Goal: Task Accomplishment & Management: Use online tool/utility

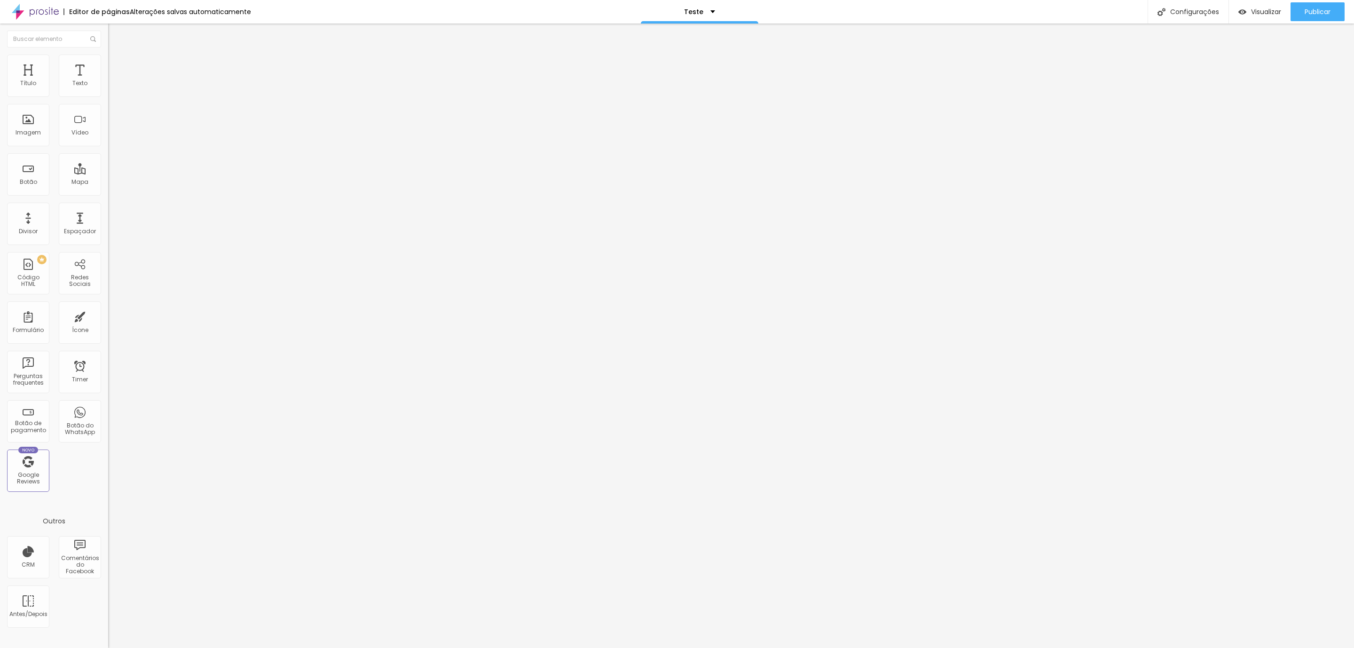
click at [117, 68] on span "Avançado" at bounding box center [132, 70] width 31 height 8
click at [108, 55] on li "Estilo" at bounding box center [162, 59] width 108 height 9
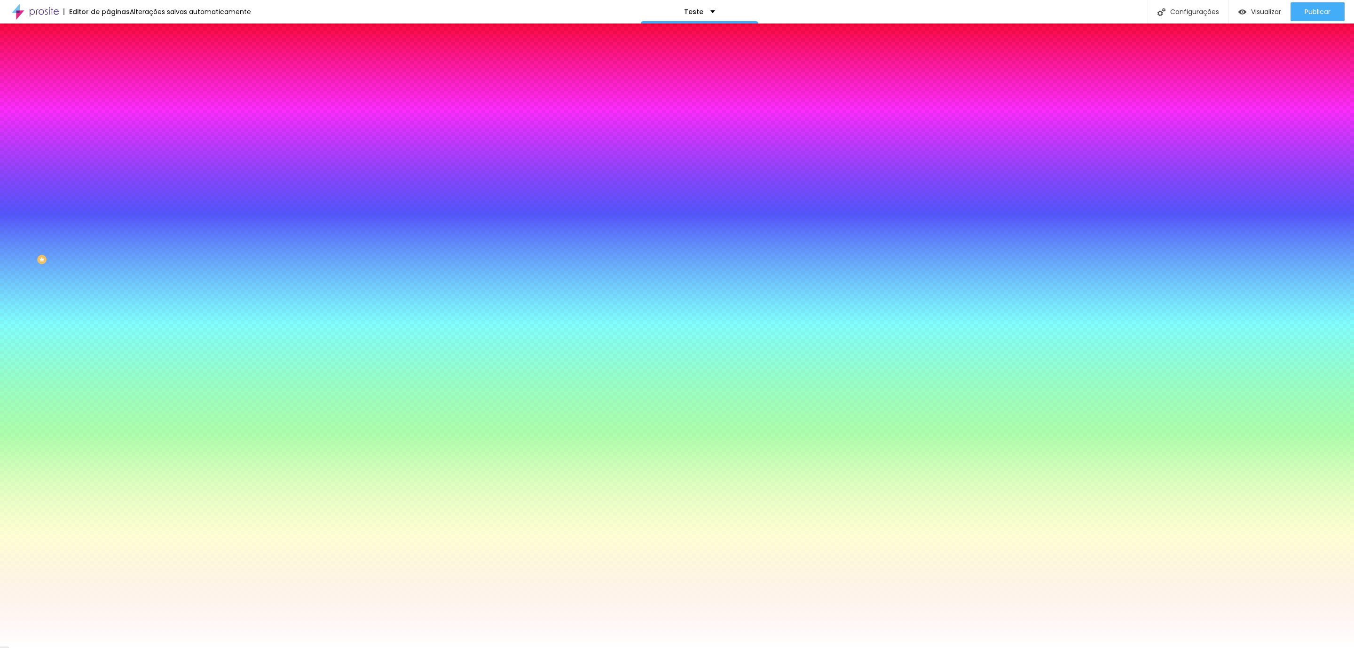
click at [108, 64] on li "Avançado" at bounding box center [162, 68] width 108 height 9
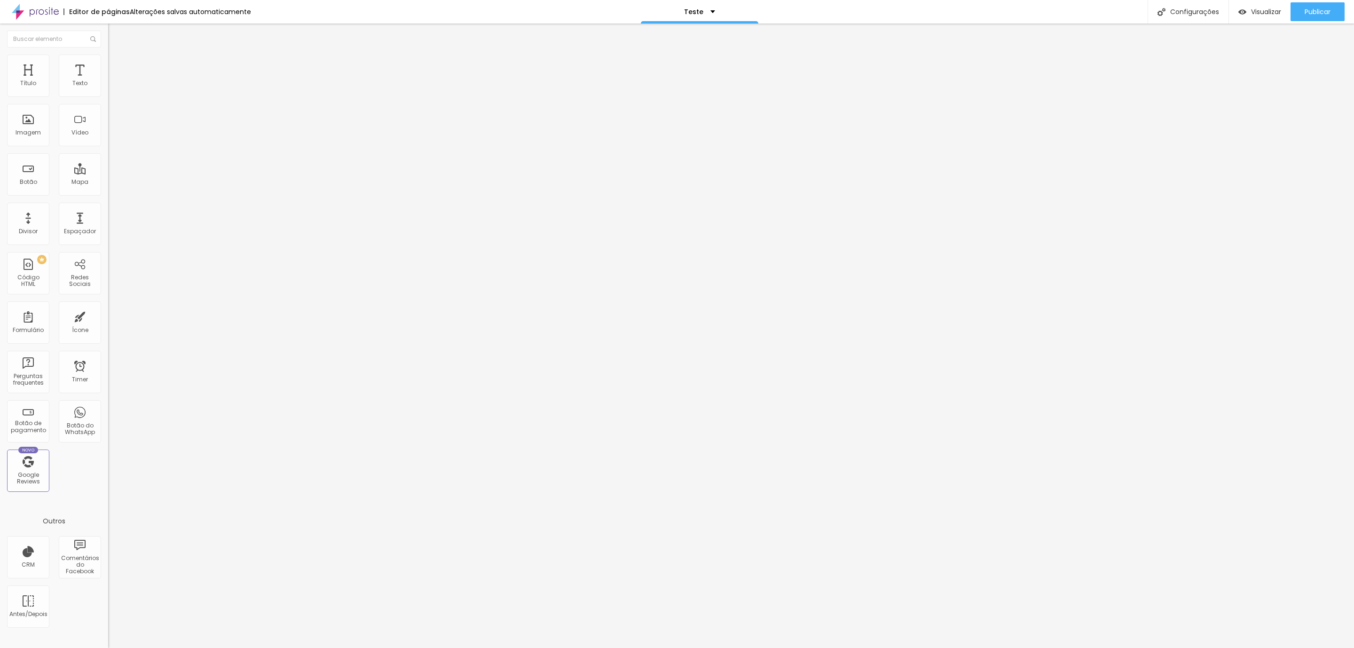
click at [108, 61] on img at bounding box center [112, 59] width 8 height 8
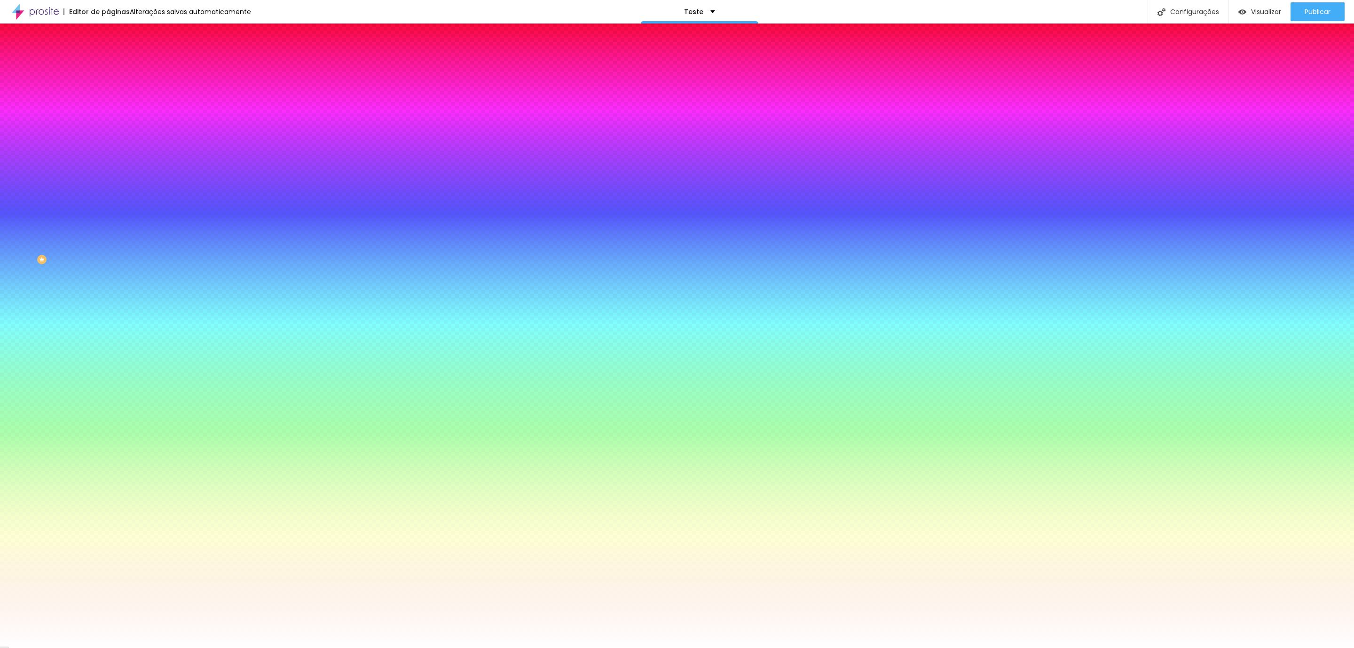
click at [108, 55] on li "Conteúdo" at bounding box center [162, 49] width 108 height 9
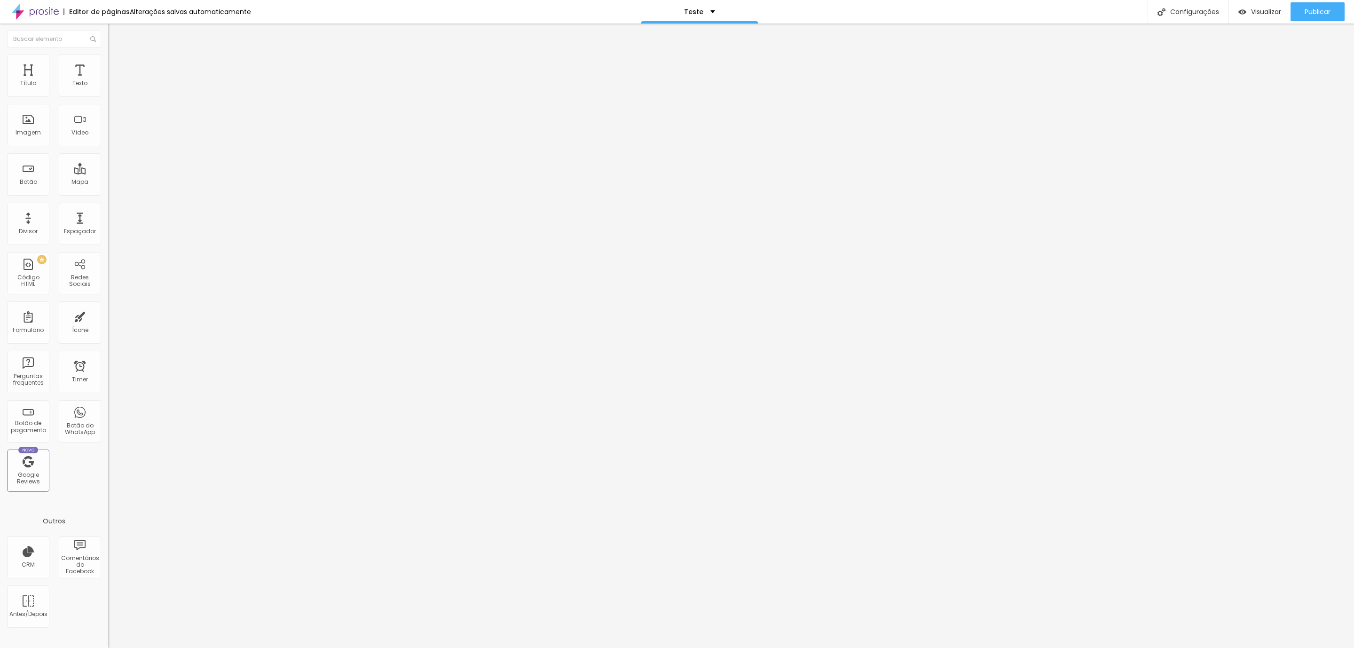
click at [108, 58] on img at bounding box center [112, 59] width 8 height 8
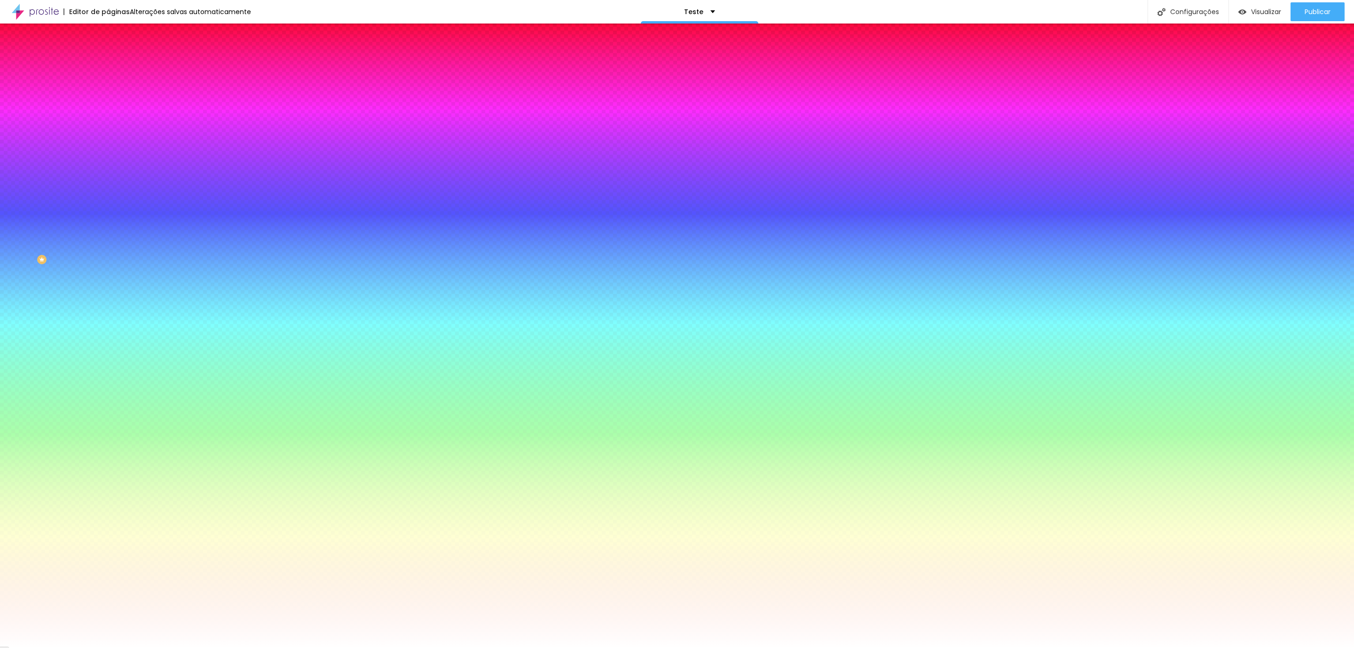
click at [108, 64] on img at bounding box center [112, 68] width 8 height 8
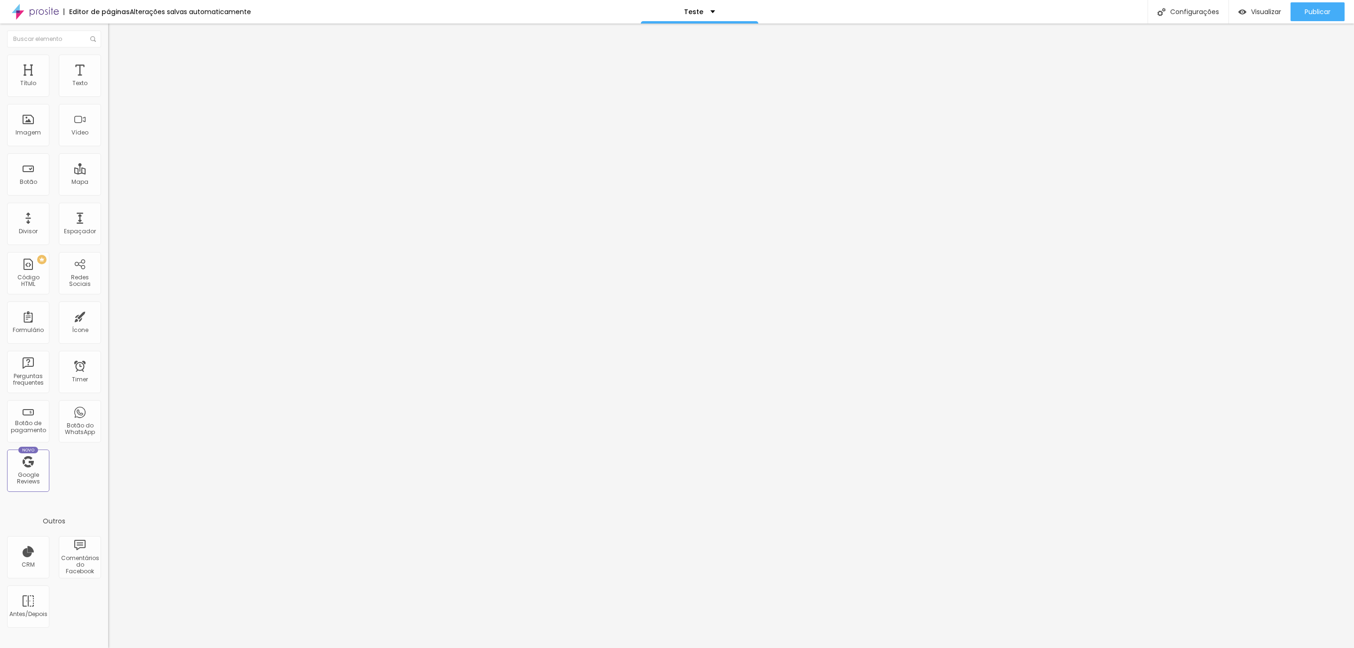
click at [117, 65] on span "Estilo" at bounding box center [124, 61] width 15 height 8
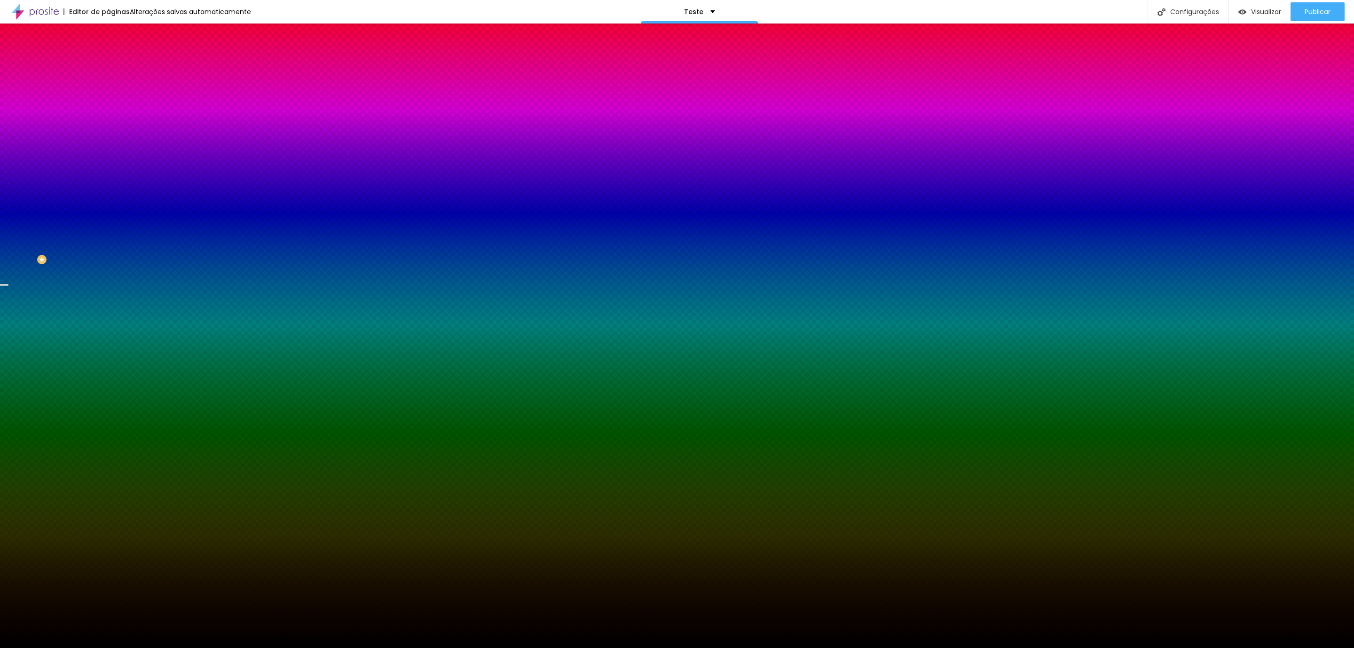
click at [108, 87] on span "Trocar imagem" at bounding box center [133, 83] width 51 height 8
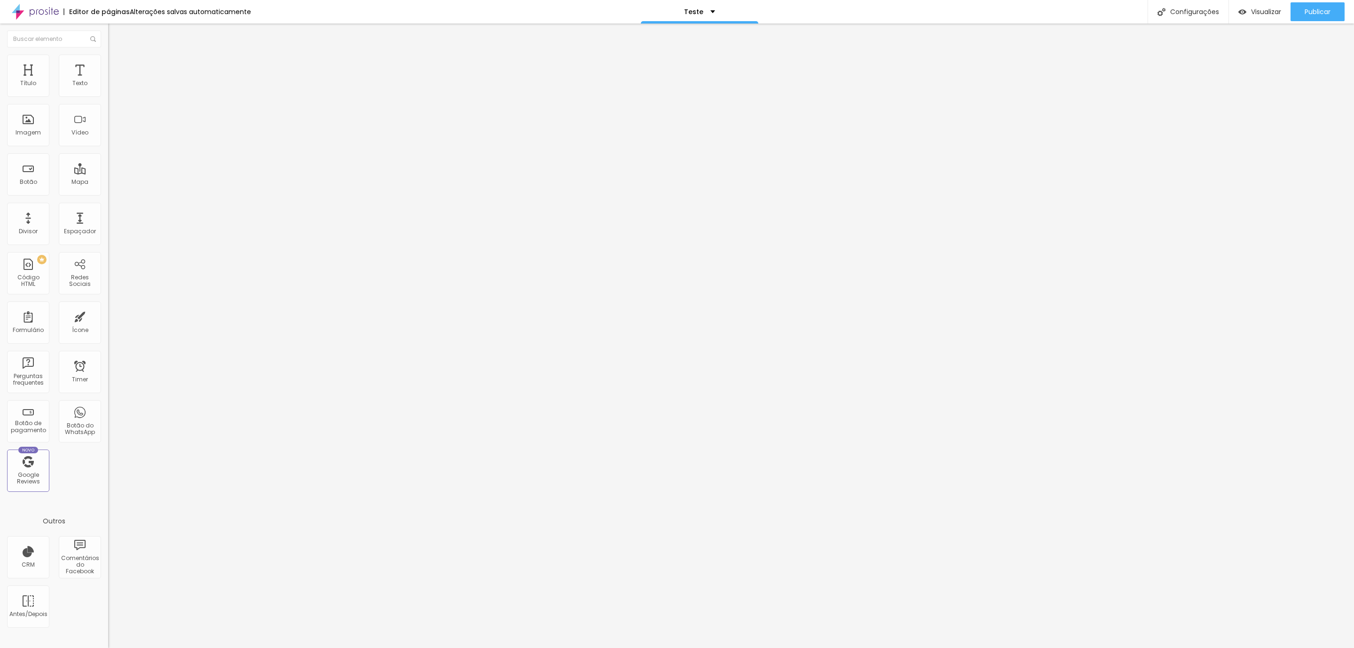
click at [108, 55] on li "Estilo" at bounding box center [162, 59] width 108 height 9
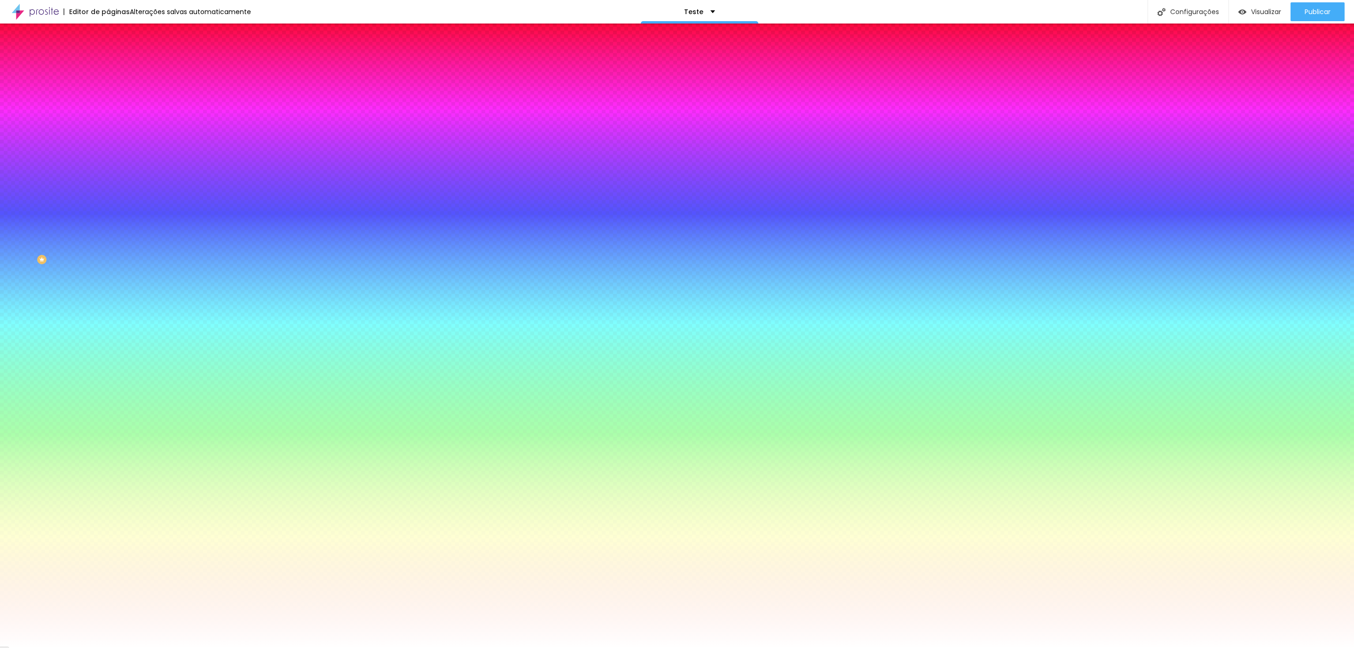
click at [108, 64] on li "Avançado" at bounding box center [162, 68] width 108 height 9
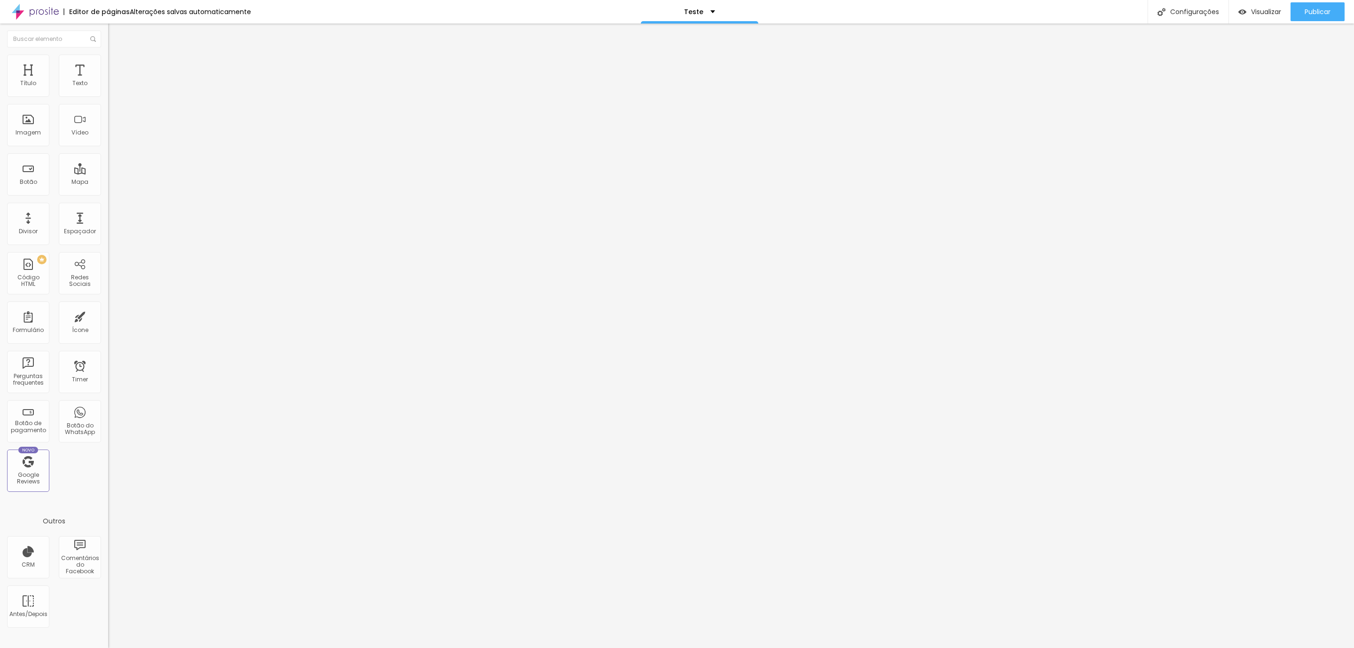
click at [108, 55] on li "Avançado" at bounding box center [162, 59] width 108 height 9
click at [108, 58] on img at bounding box center [112, 59] width 8 height 8
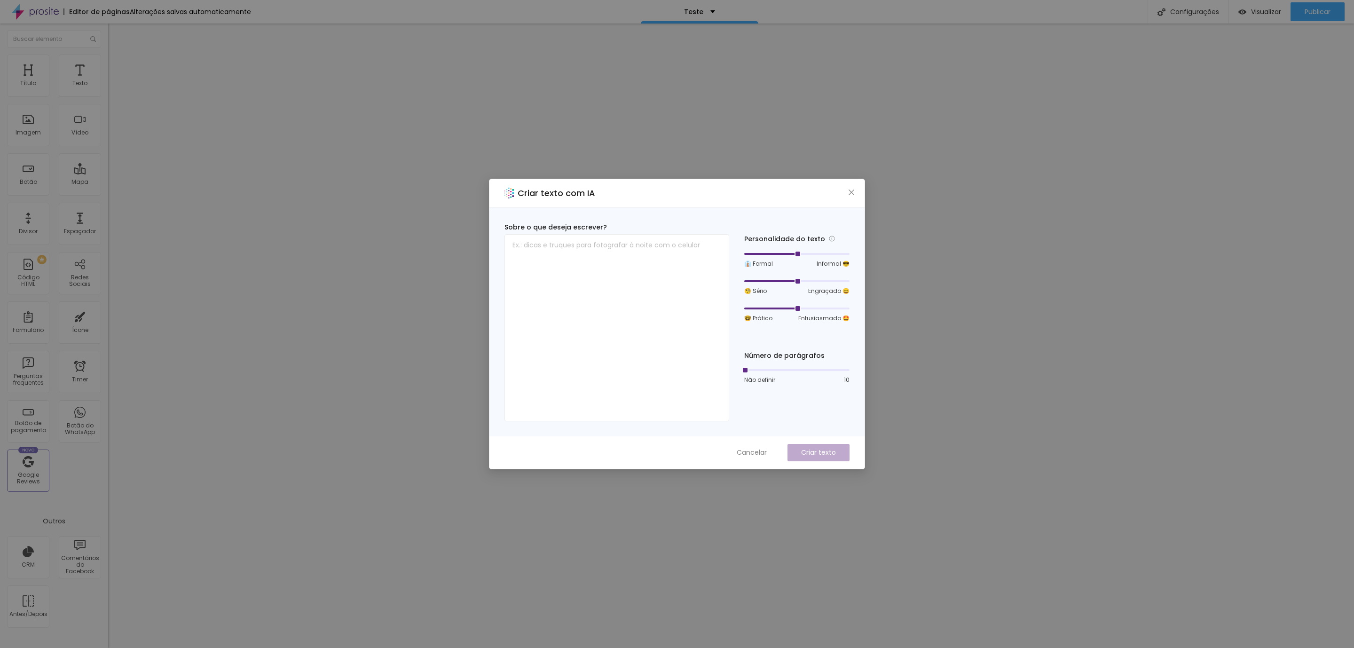
click at [884, 182] on div "Criar texto com IA Sobre o que deseja escrever? Personalidade do texto 👔 Formal…" at bounding box center [677, 324] width 1354 height 648
click at [851, 189] on icon "close" at bounding box center [852, 193] width 8 height 8
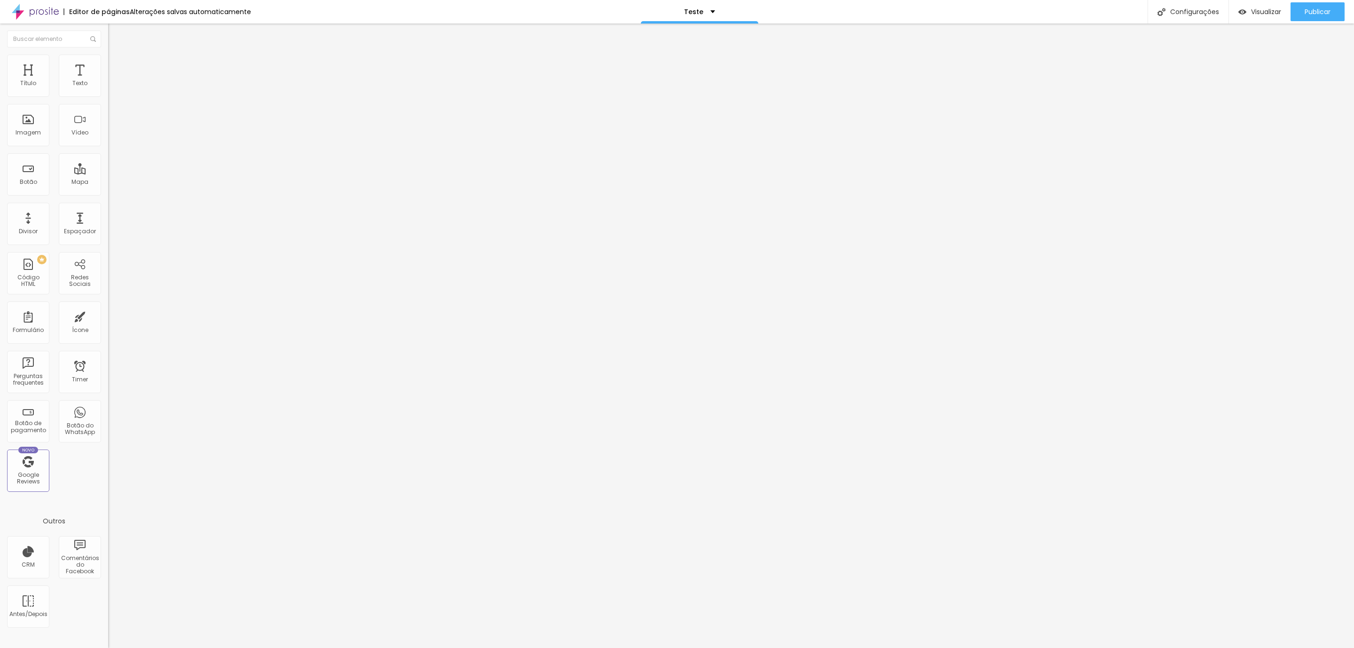
click at [108, 63] on li "Avançado" at bounding box center [162, 59] width 108 height 9
click at [108, 54] on img at bounding box center [112, 49] width 8 height 8
click at [117, 65] on span "Estilo" at bounding box center [124, 61] width 15 height 8
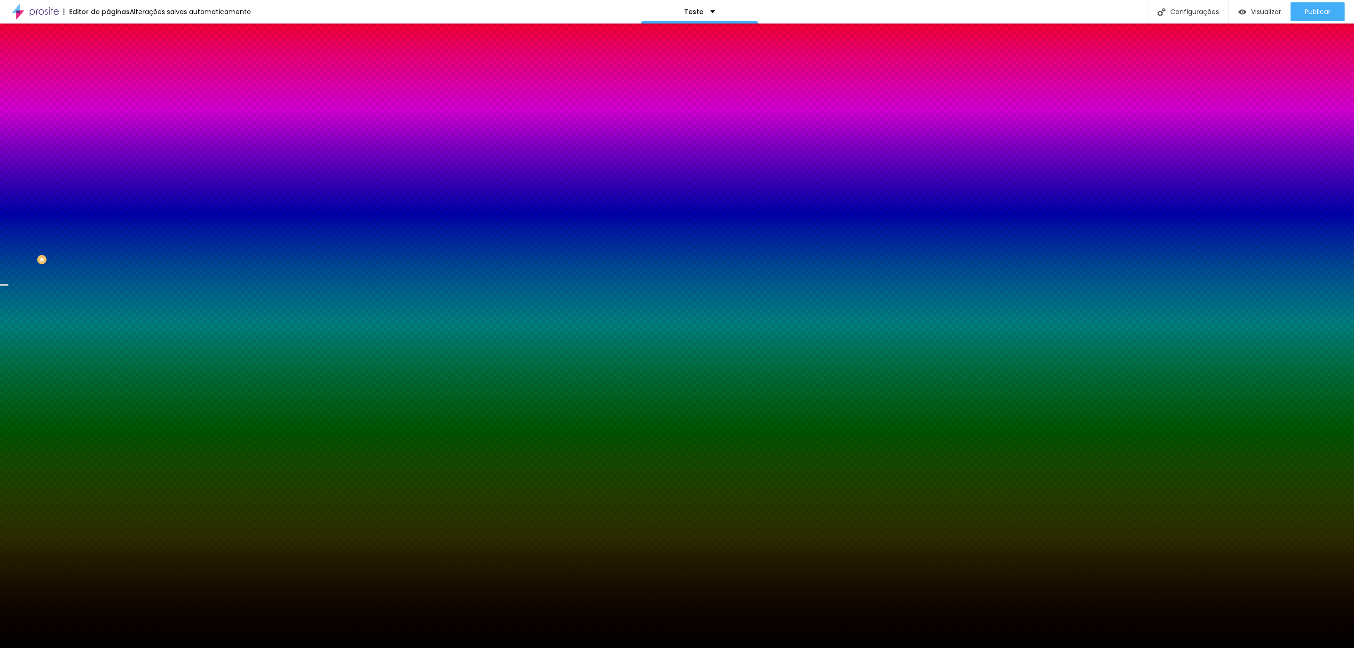
click at [117, 66] on span "Avançado" at bounding box center [132, 70] width 31 height 8
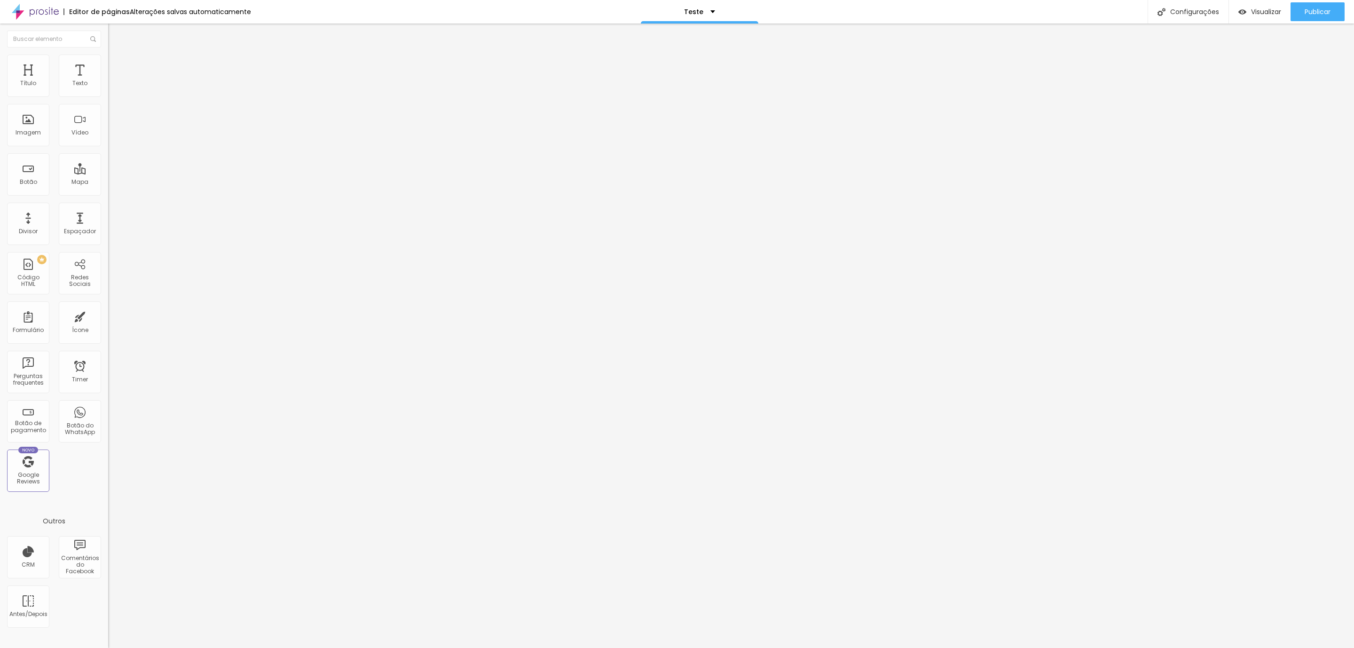
click at [108, 61] on li "Estilo" at bounding box center [162, 59] width 108 height 9
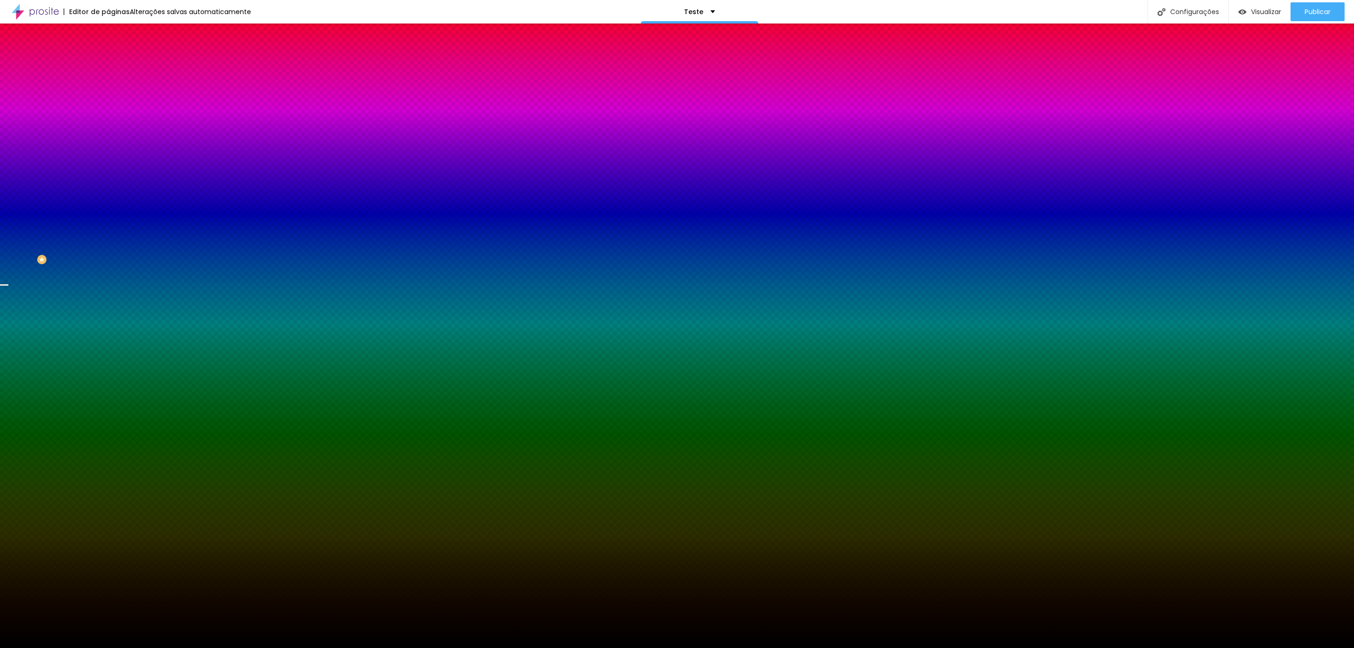
click at [108, 55] on li "Conteúdo" at bounding box center [162, 49] width 108 height 9
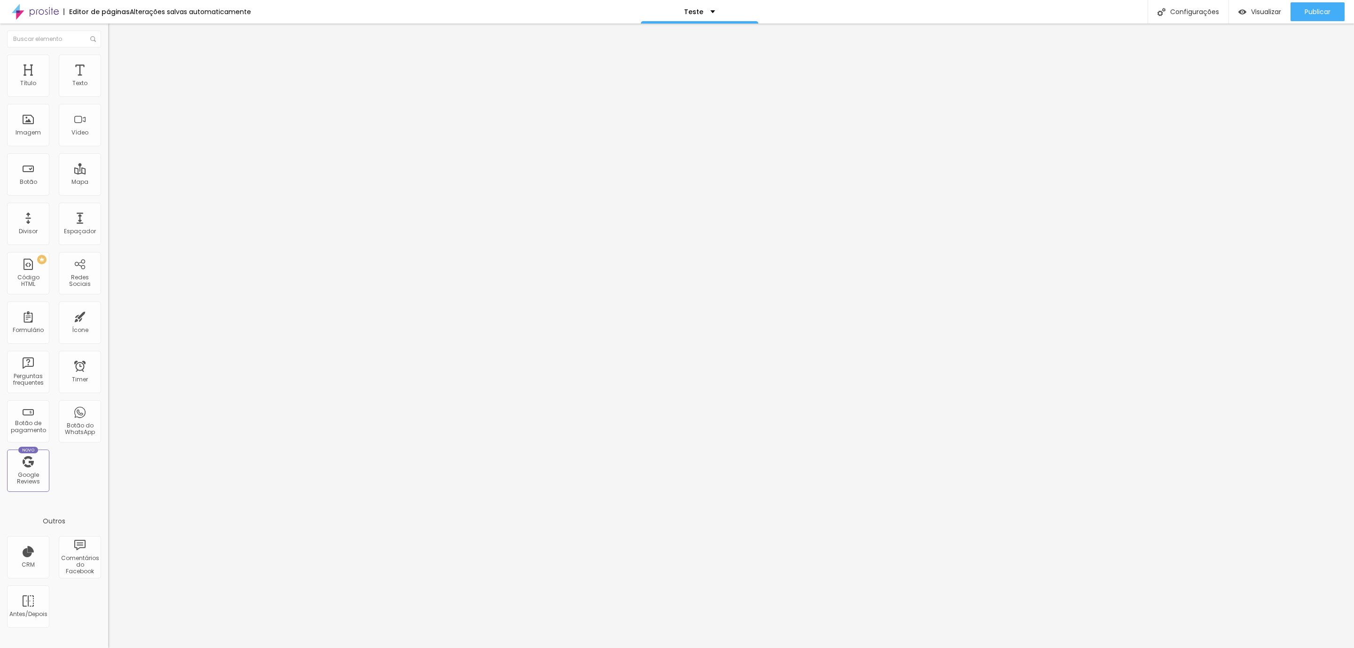
click at [108, 77] on div "Modo Encaixotado Encaixotado Completo" at bounding box center [162, 86] width 108 height 26
click at [108, 61] on img at bounding box center [112, 59] width 8 height 8
click at [108, 60] on li "Avançado" at bounding box center [162, 59] width 108 height 9
click at [117, 63] on span "Avançado" at bounding box center [132, 61] width 31 height 8
click at [117, 64] on span "Avançado" at bounding box center [132, 61] width 31 height 8
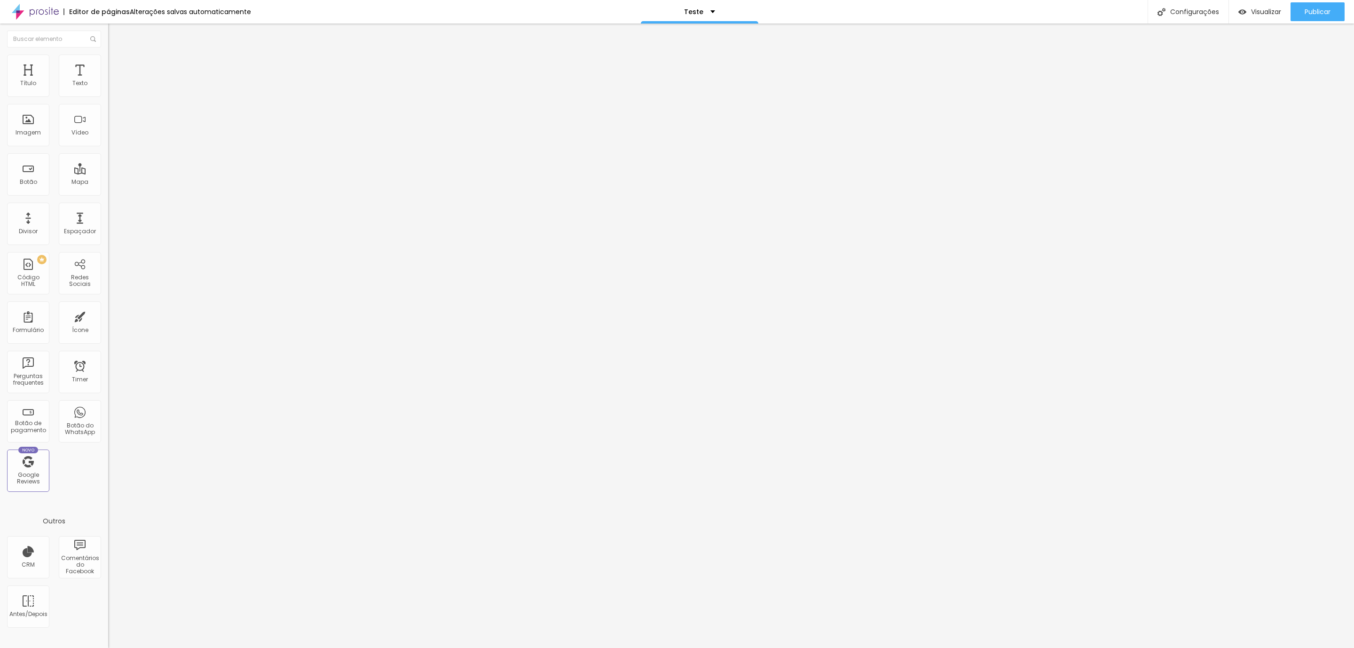
click at [108, 55] on li "Estilo" at bounding box center [162, 49] width 108 height 9
click at [108, 60] on ul "Conteúdo Estilo Avançado" at bounding box center [162, 59] width 108 height 28
click at [108, 64] on li "Avançado" at bounding box center [162, 68] width 108 height 9
click at [108, 55] on li "Estilo" at bounding box center [162, 59] width 108 height 9
click at [108, 61] on li "Estilo" at bounding box center [162, 59] width 108 height 9
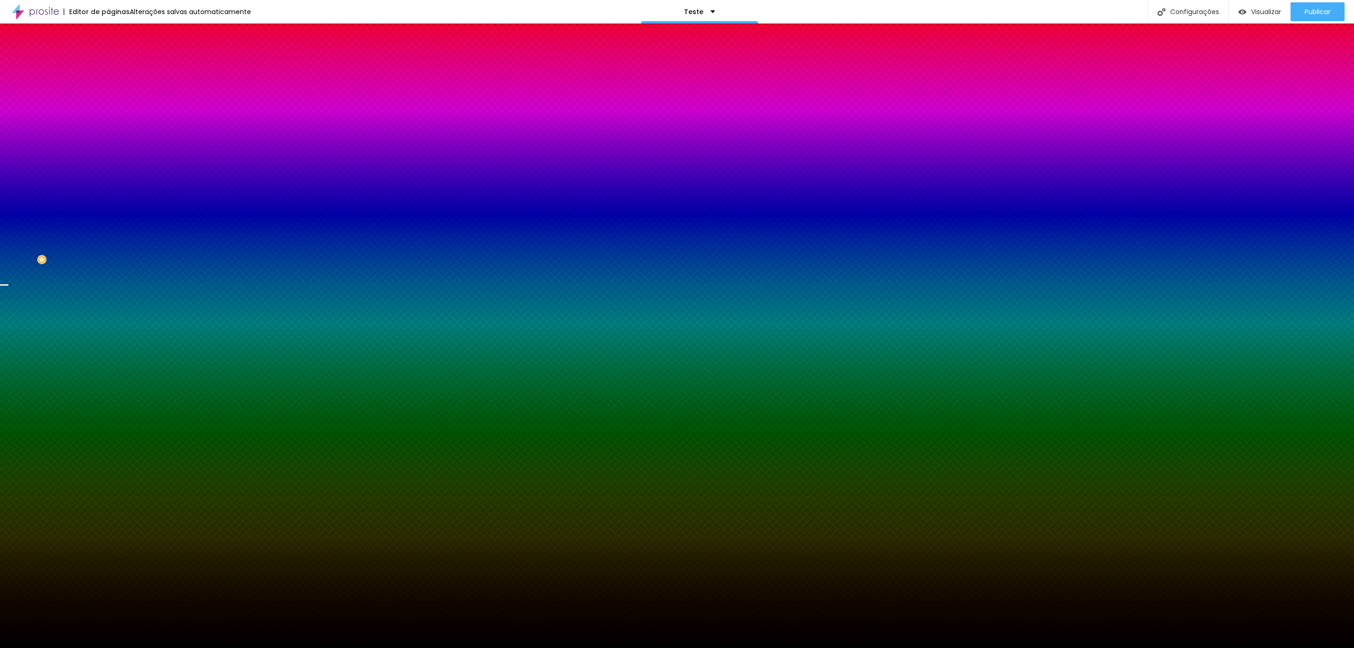
click at [108, 64] on li "Avançado" at bounding box center [162, 68] width 108 height 9
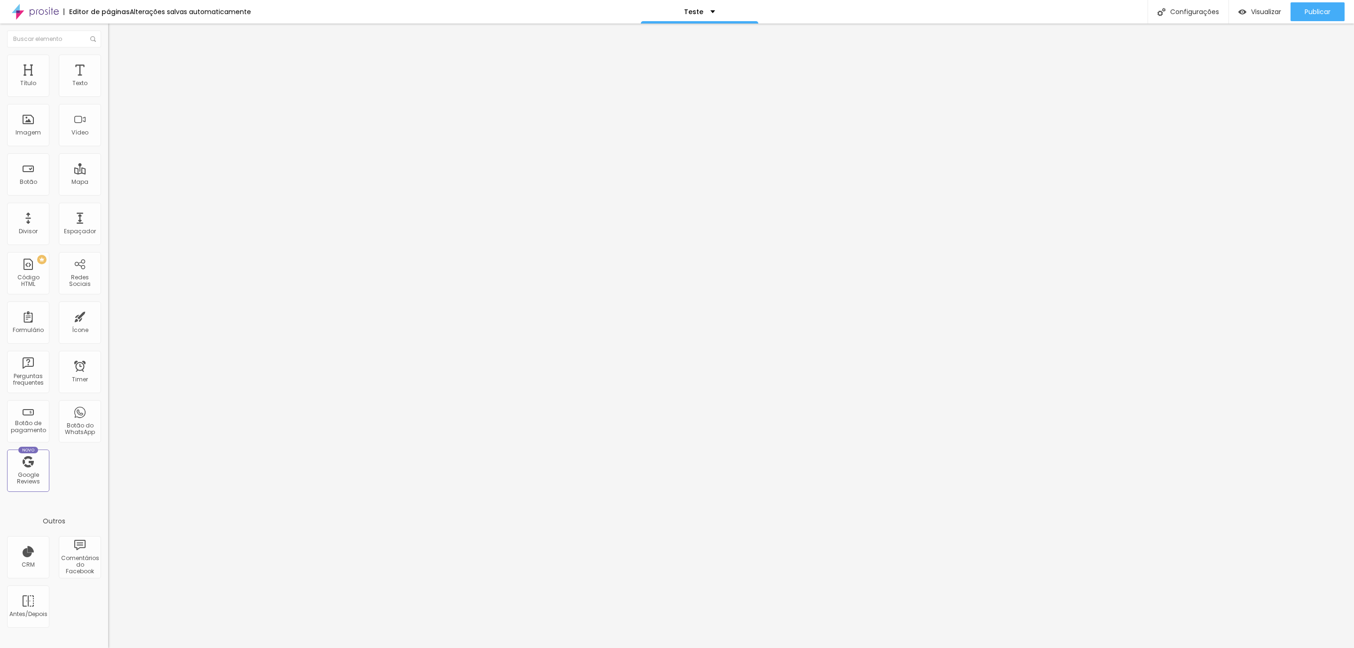
click at [117, 65] on span "Estilo" at bounding box center [124, 61] width 15 height 8
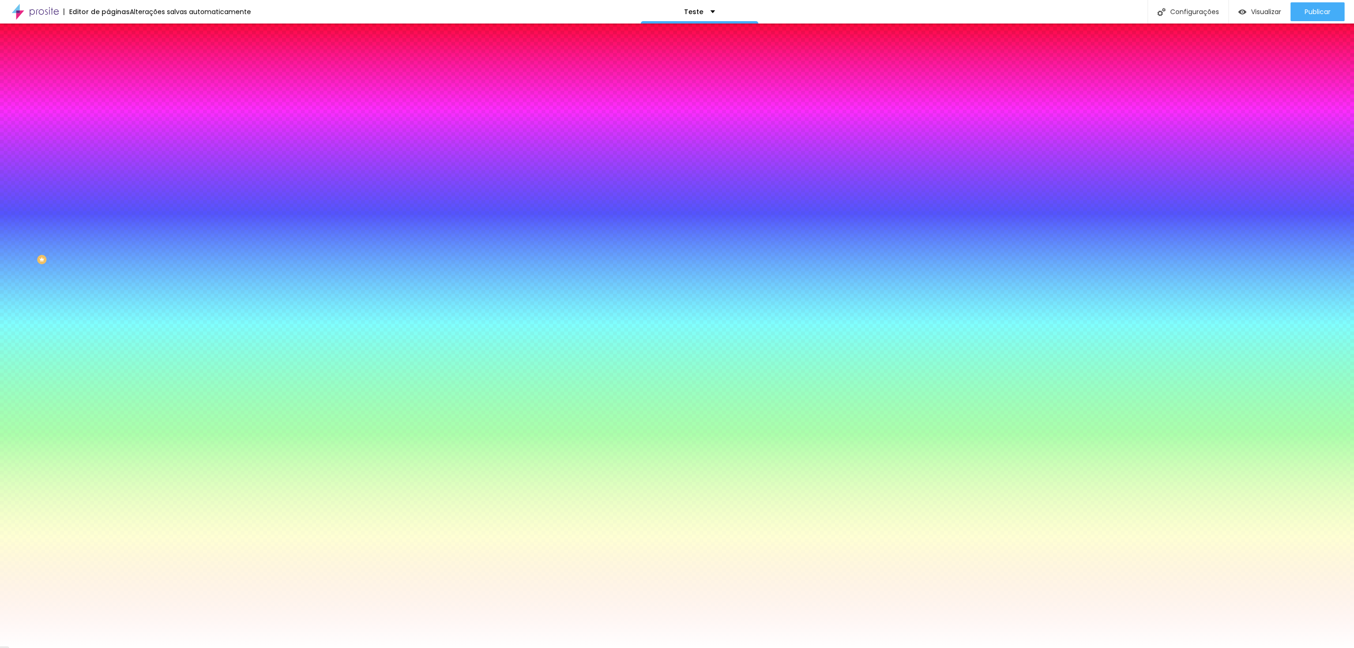
click at [108, 64] on img at bounding box center [112, 68] width 8 height 8
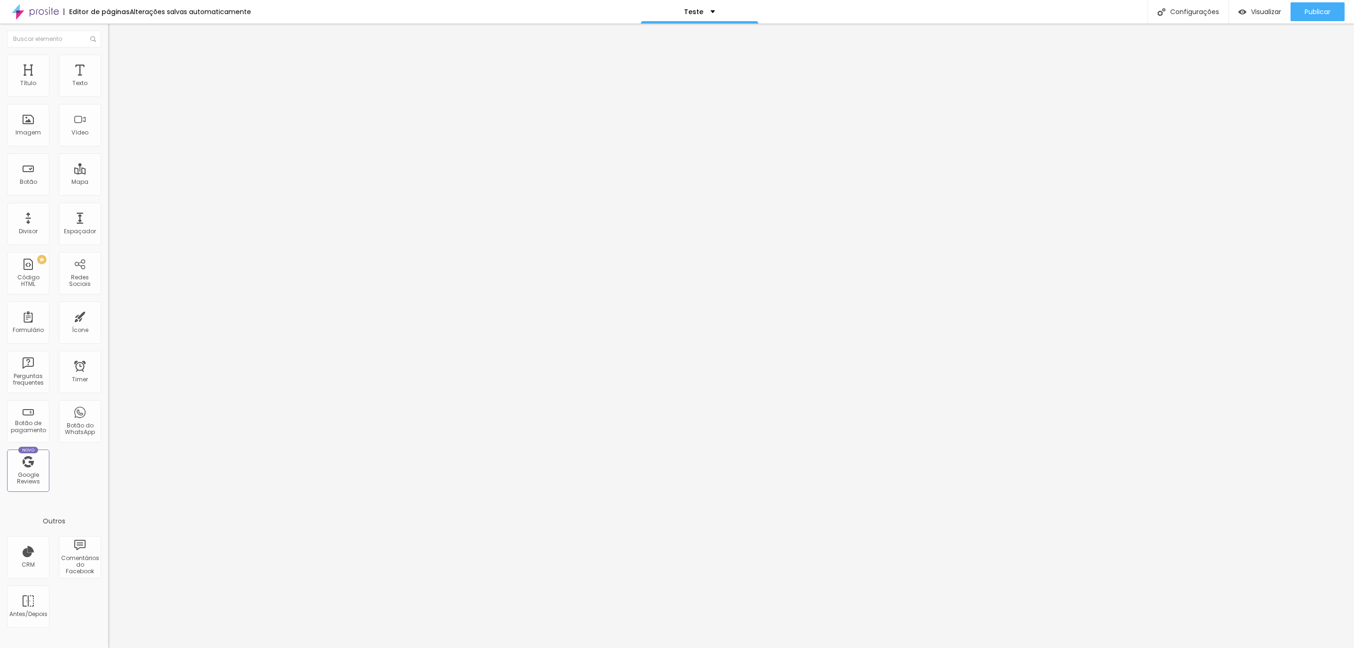
click at [108, 64] on li "Estilo" at bounding box center [162, 59] width 108 height 9
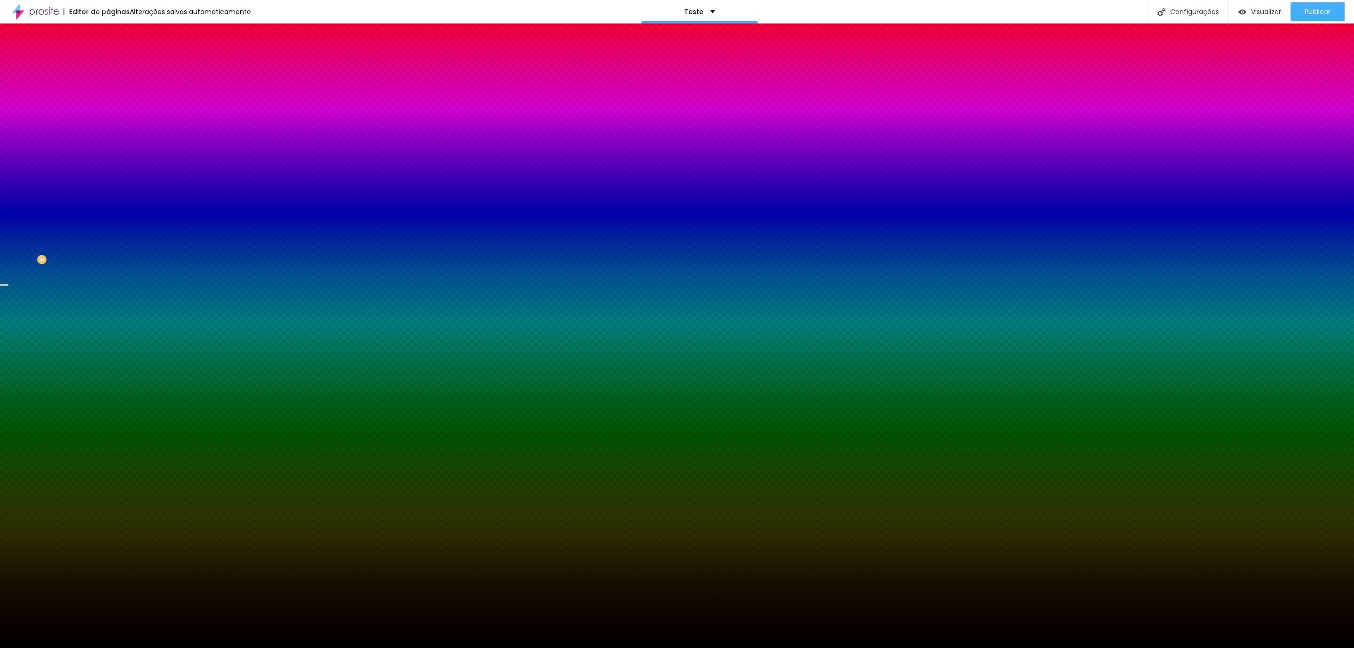
click at [108, 86] on div "Trocar imagem" at bounding box center [162, 82] width 108 height 7
click at [108, 128] on div at bounding box center [162, 128] width 108 height 0
click at [108, 137] on div "Cor de fundo Voltar ao padrão #000000" at bounding box center [162, 124] width 108 height 26
click at [108, 149] on div "Efeito superior" at bounding box center [127, 146] width 39 height 6
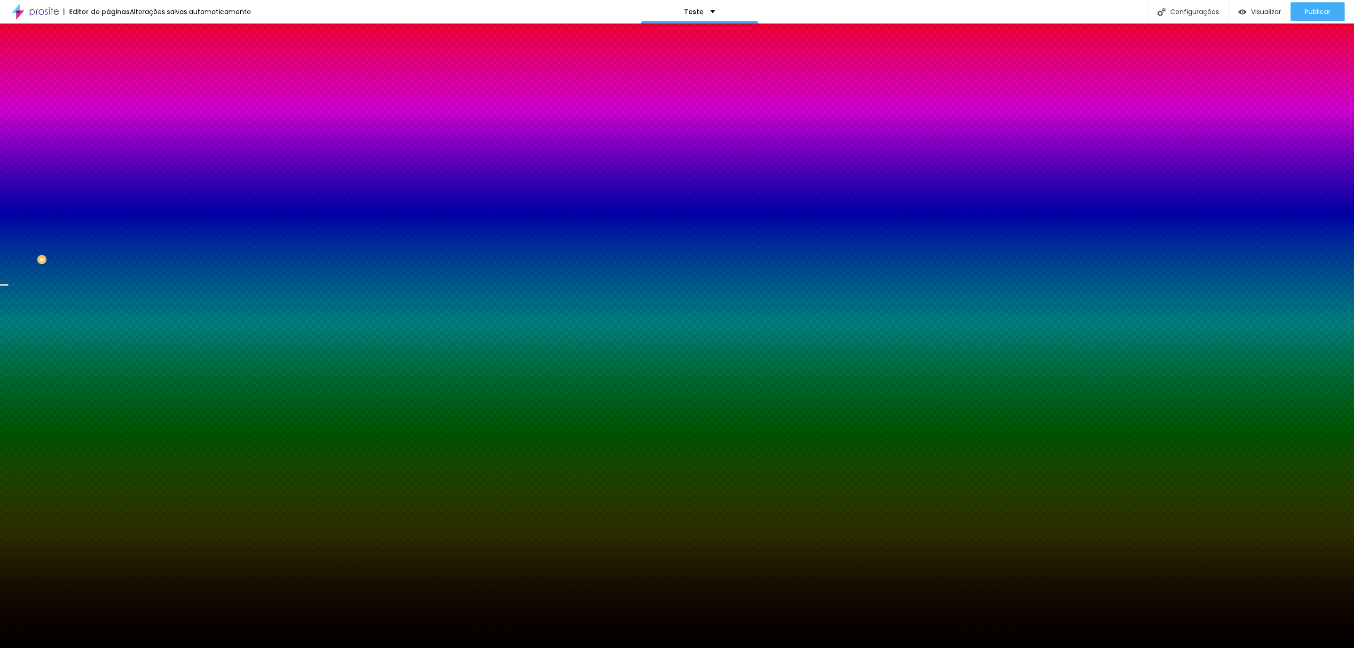
click at [108, 195] on button "button" at bounding box center [114, 190] width 13 height 10
click at [96, 647] on div at bounding box center [677, 648] width 1354 height 0
click at [108, 169] on button "button" at bounding box center [114, 164] width 13 height 10
click at [95, 647] on div at bounding box center [677, 648] width 1354 height 0
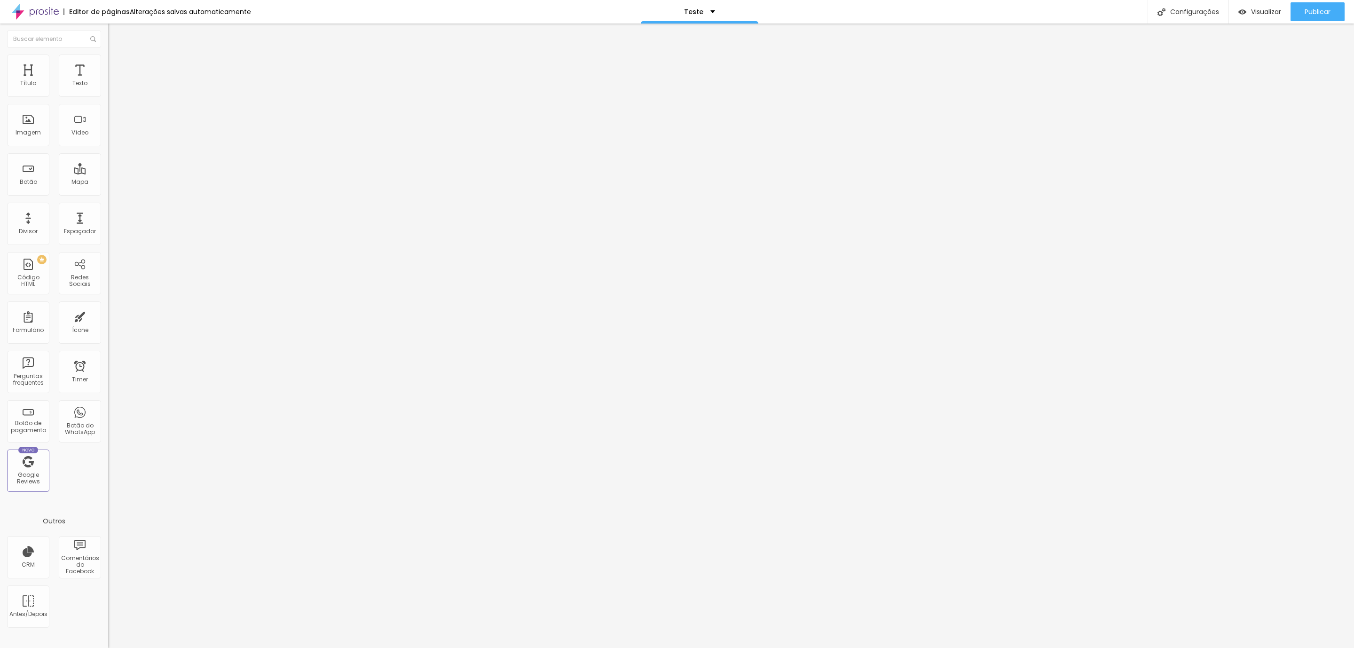
click at [108, 58] on li "Avançado" at bounding box center [162, 59] width 108 height 9
click at [108, 55] on li "Avançado" at bounding box center [162, 59] width 108 height 9
click at [108, 47] on li "Estilo" at bounding box center [162, 49] width 108 height 9
click at [108, 56] on ul "Conteúdo Estilo Avançado" at bounding box center [162, 59] width 108 height 28
click at [108, 58] on li "Estilo" at bounding box center [162, 59] width 108 height 9
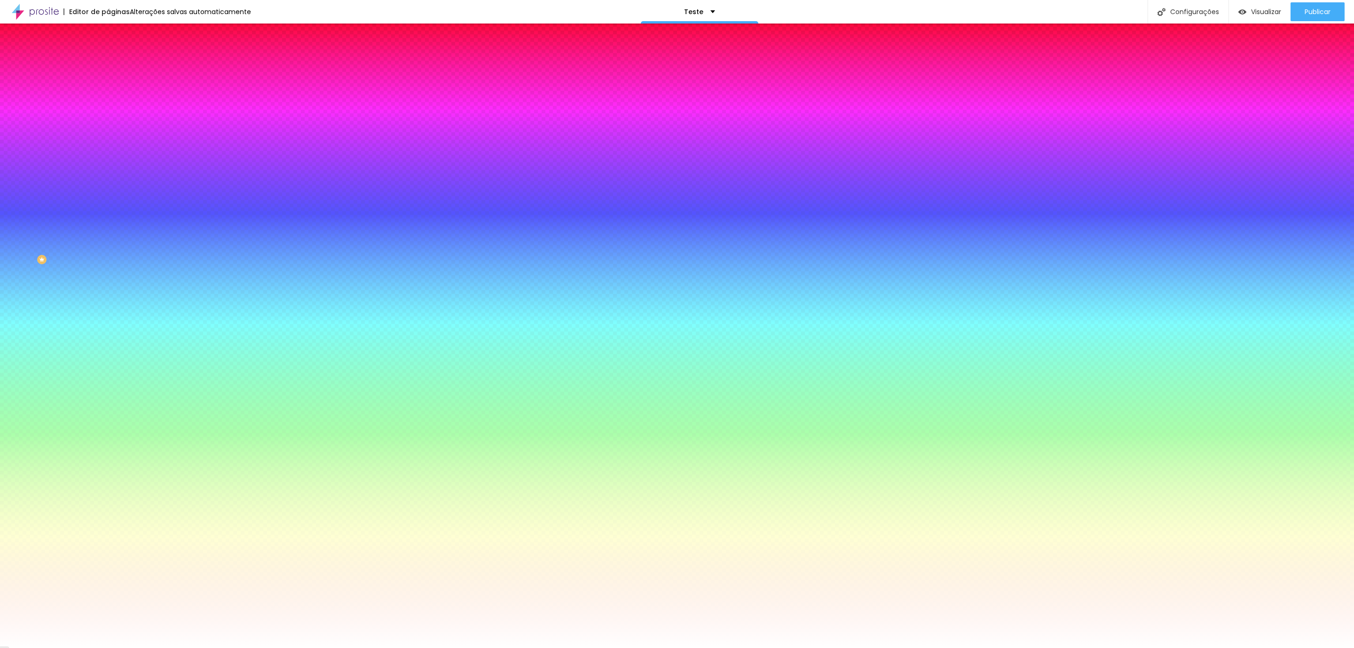
click at [108, 64] on li "Avançado" at bounding box center [162, 68] width 108 height 9
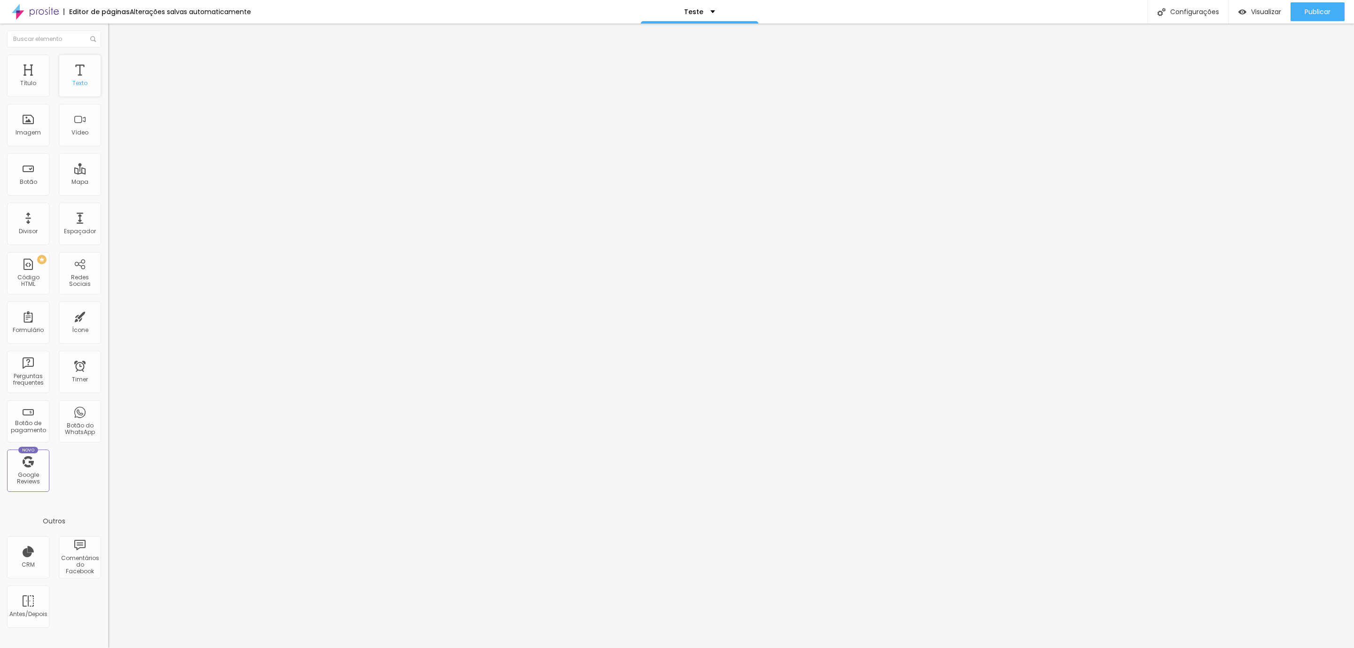
click at [70, 72] on div "Texto" at bounding box center [80, 76] width 42 height 42
click at [70, 77] on div "Texto" at bounding box center [80, 76] width 42 height 42
click at [1308, 2] on div "Publicar Publicar alterações Clique para publicar as ultimas alterações reaizad…" at bounding box center [1318, 12] width 54 height 24
click at [1309, 8] on span "Publicar" at bounding box center [1318, 12] width 26 height 8
click at [1268, 13] on span "Visualizar" at bounding box center [1258, 12] width 30 height 8
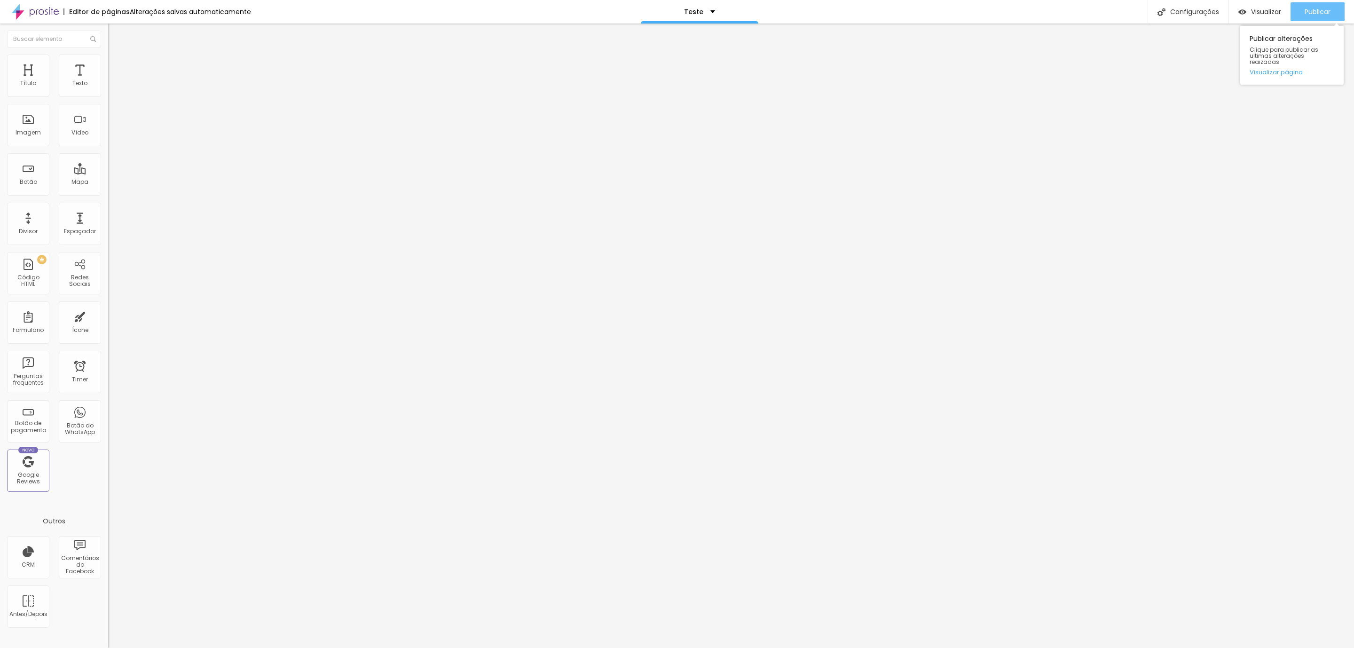
click at [1308, 5] on div "Publicar" at bounding box center [1318, 11] width 26 height 19
click at [1259, 12] on span "Visualizar" at bounding box center [1258, 12] width 30 height 8
click at [1321, 3] on div "Publicar" at bounding box center [1318, 11] width 26 height 19
click at [1268, 8] on span "Visualizar" at bounding box center [1258, 12] width 30 height 8
click at [108, 29] on button "Editar Texto" at bounding box center [162, 35] width 108 height 22
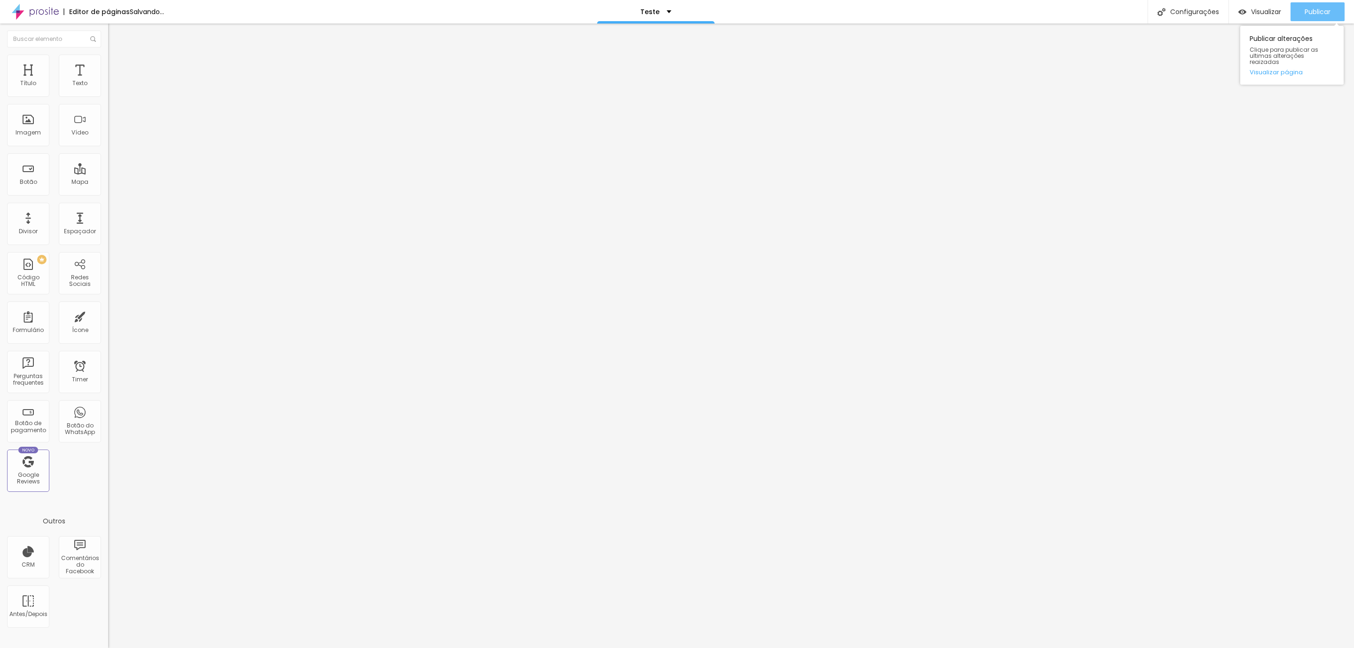
click at [1309, 10] on span "Publicar" at bounding box center [1318, 12] width 26 height 8
click at [1252, 8] on span "Visualizar" at bounding box center [1258, 12] width 30 height 8
click at [108, 64] on li "Avançado" at bounding box center [162, 68] width 108 height 9
click at [108, 55] on ul "Conteúdo Estilo Avançado" at bounding box center [162, 59] width 108 height 28
click at [108, 61] on li "Estilo" at bounding box center [162, 59] width 108 height 9
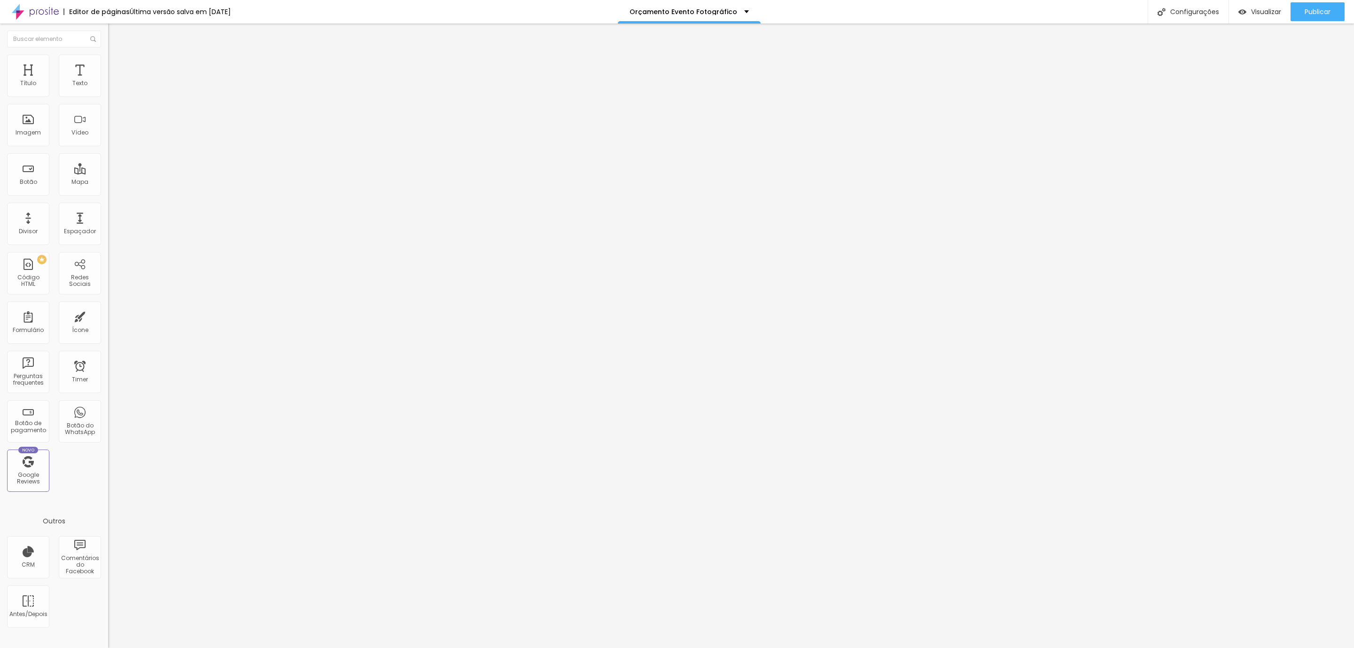
click at [108, 64] on li "Avançado" at bounding box center [162, 68] width 108 height 9
click at [108, 59] on img at bounding box center [112, 59] width 8 height 8
click at [108, 55] on li "Conteúdo" at bounding box center [162, 49] width 108 height 9
click at [108, 80] on div "Trocar imagem" at bounding box center [162, 76] width 108 height 7
click at [108, 95] on input "text" at bounding box center [164, 90] width 113 height 9
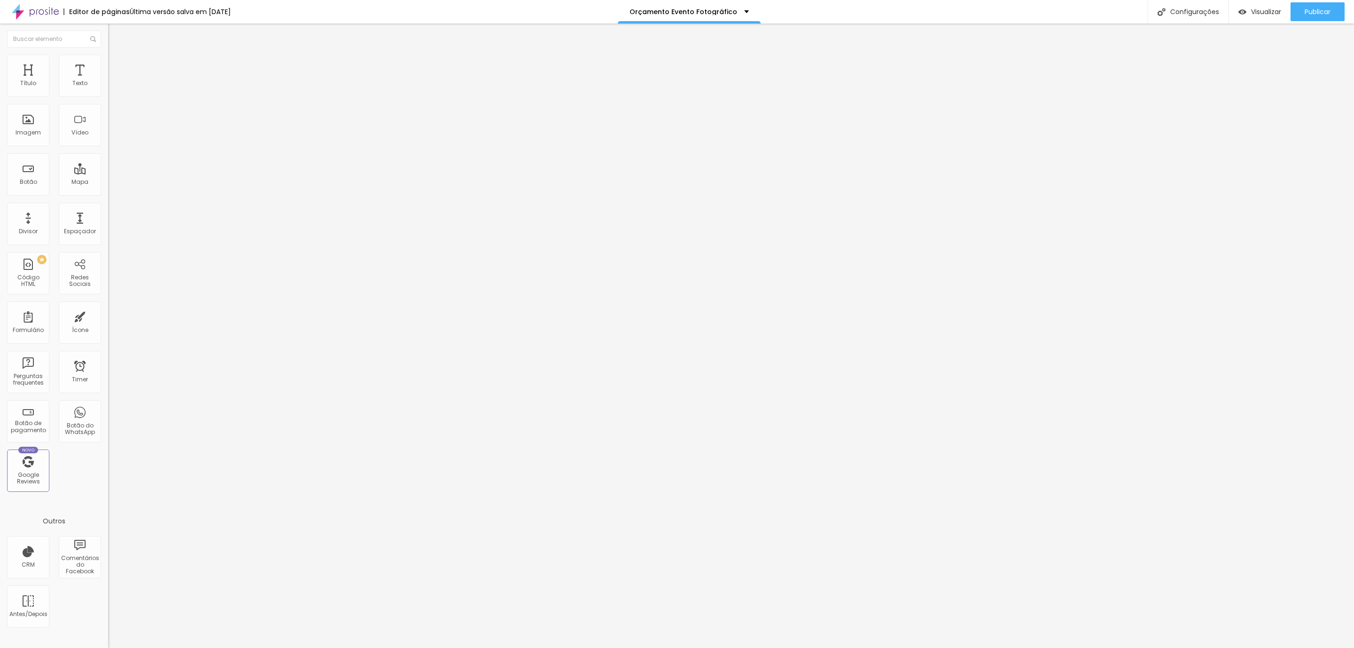
click at [108, 55] on img at bounding box center [112, 59] width 8 height 8
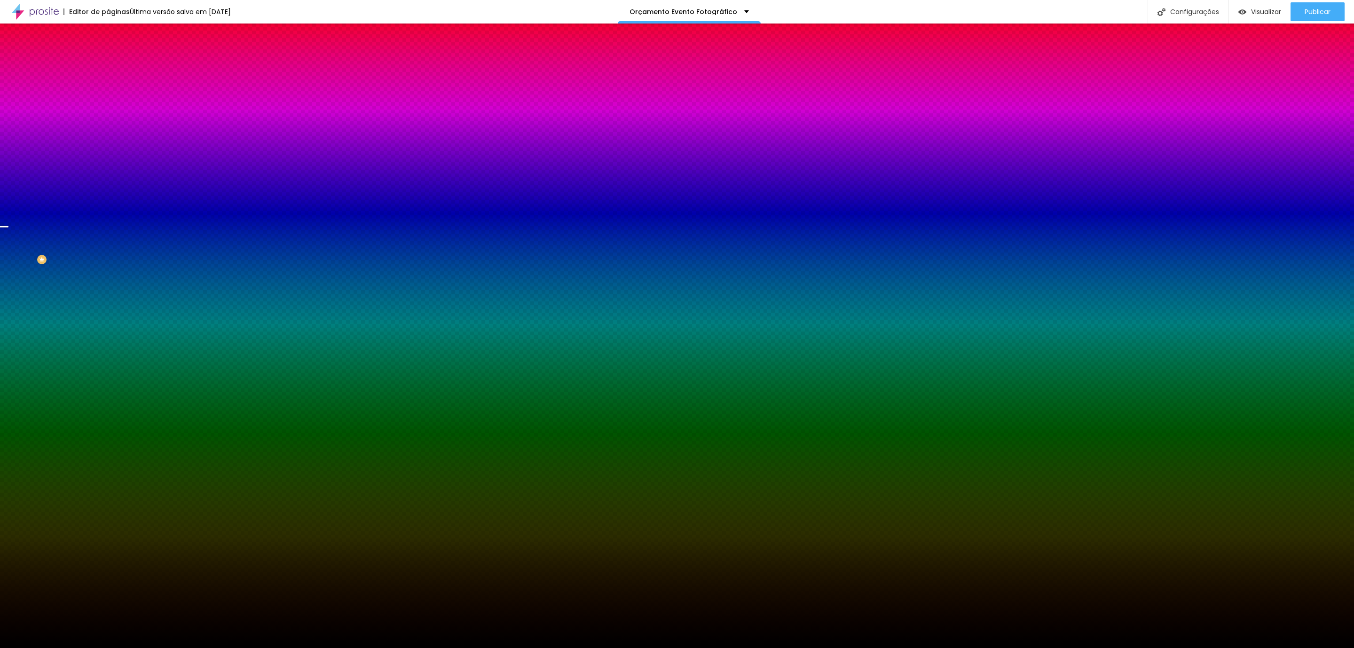
click at [108, 64] on img at bounding box center [112, 68] width 8 height 8
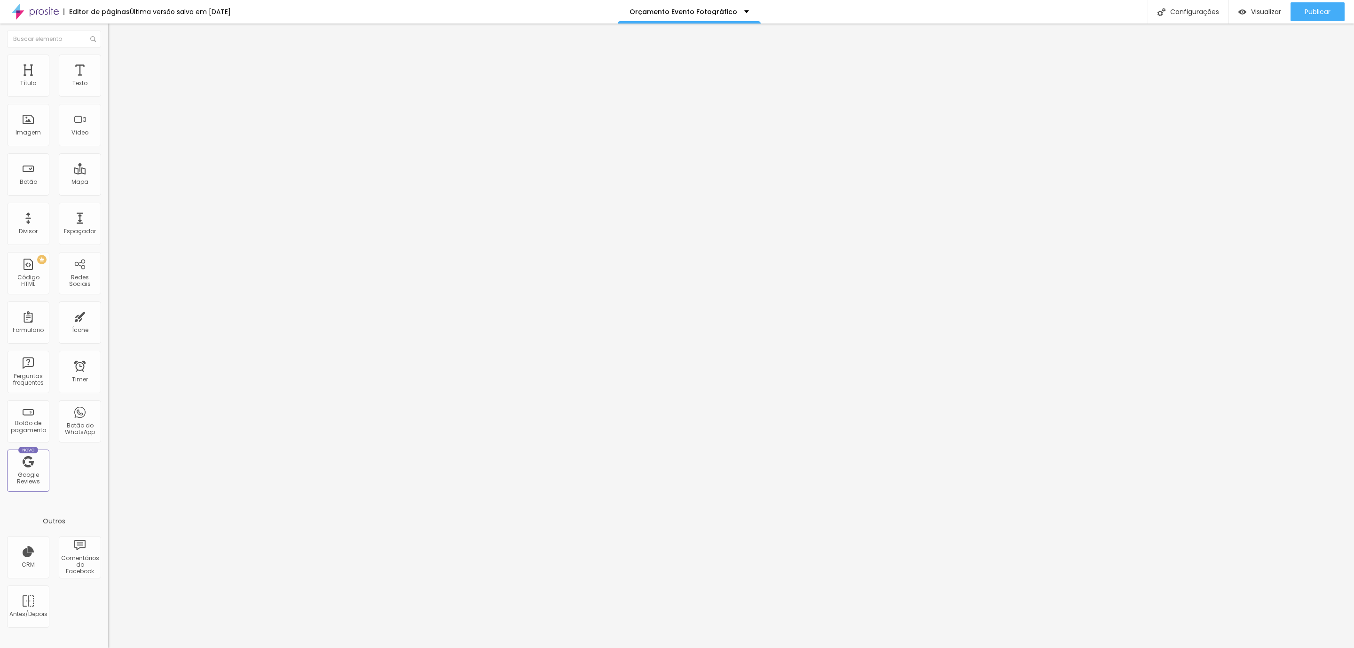
click at [108, 60] on img at bounding box center [112, 59] width 8 height 8
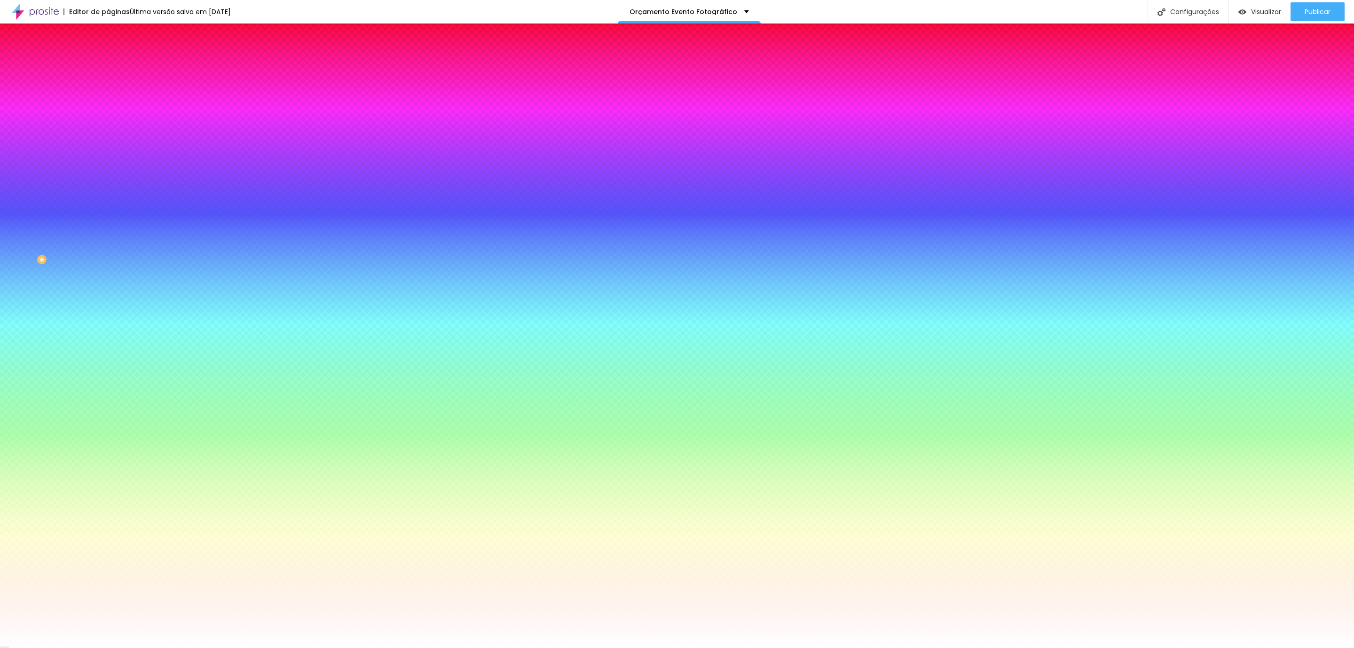
click at [108, 64] on img at bounding box center [112, 68] width 8 height 8
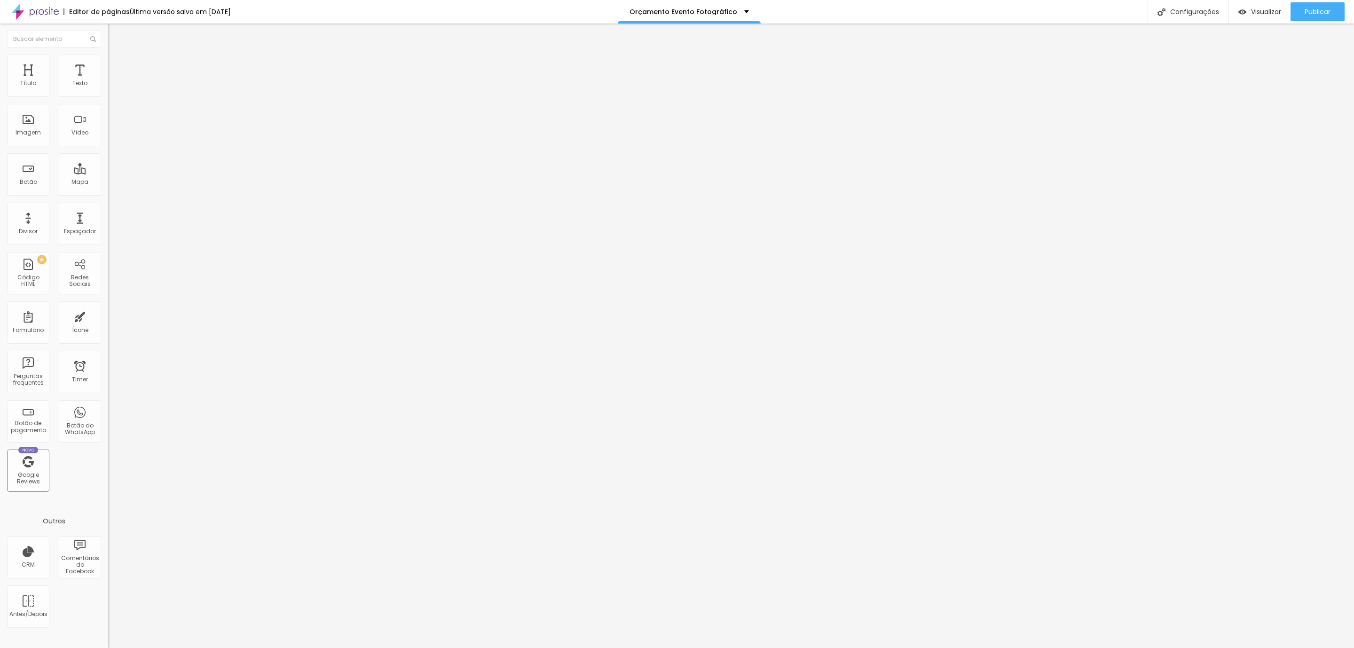
click at [108, 55] on img at bounding box center [112, 59] width 8 height 8
click at [108, 80] on div "Trocar imagem" at bounding box center [162, 76] width 108 height 7
click at [108, 81] on span "Trocar imagem" at bounding box center [133, 77] width 51 height 8
click at [115, 33] on img "button" at bounding box center [119, 35] width 8 height 8
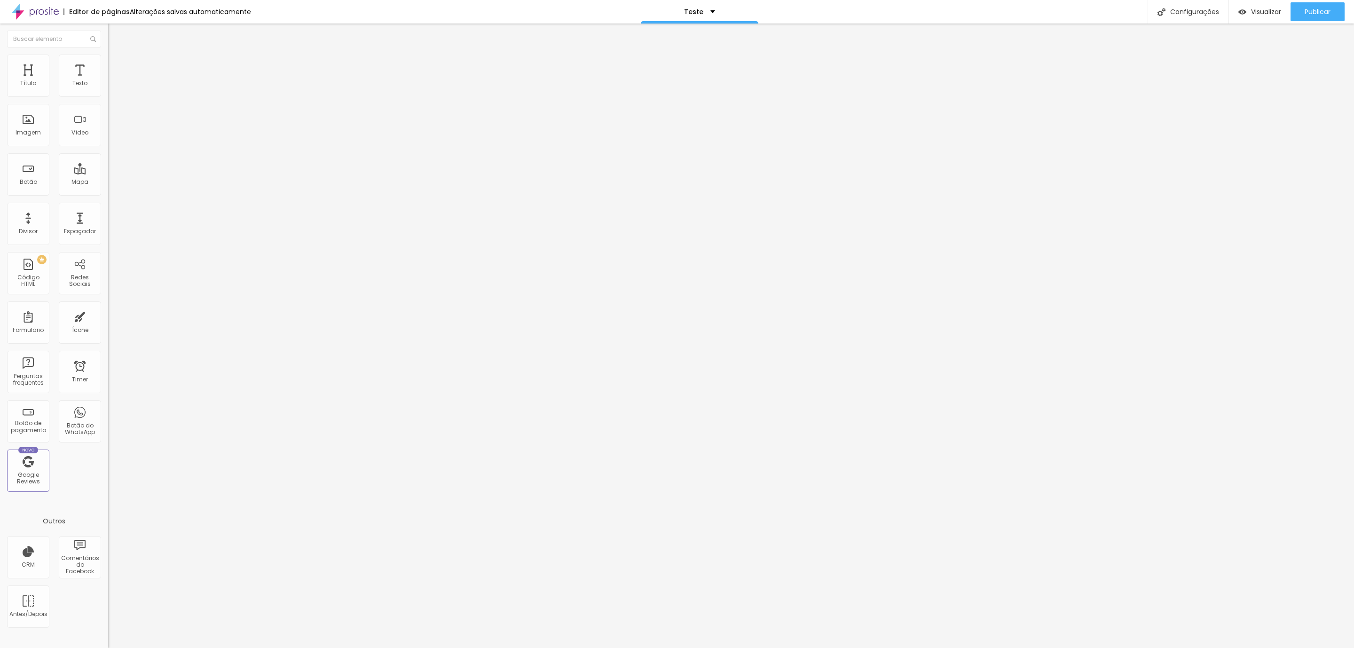
click at [108, 55] on li "Estilo" at bounding box center [162, 59] width 108 height 9
